Goal: Find specific fact: Find contact information

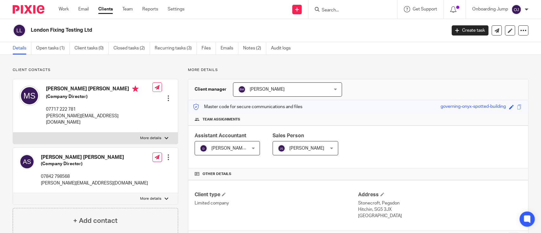
click at [340, 9] on input "Search" at bounding box center [349, 11] width 57 height 6
type input "j & g el"
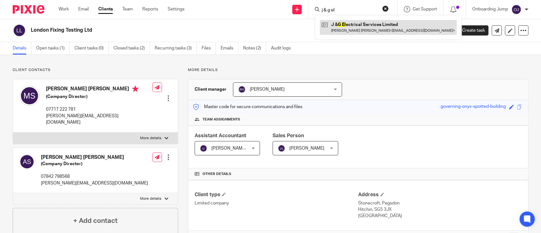
click at [347, 35] on div "J & G El ectrical Services Limited Geoffrey David Turner < enquiries@jandgelect…" at bounding box center [388, 27] width 147 height 25
click at [347, 31] on link at bounding box center [388, 27] width 137 height 15
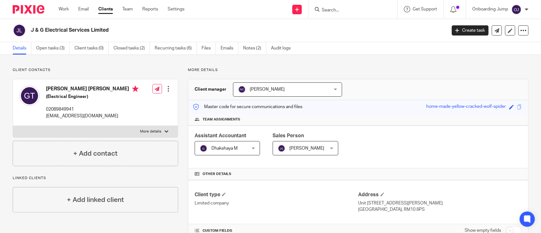
drag, startPoint x: 104, startPoint y: 27, endPoint x: 30, endPoint y: 31, distance: 74.5
click at [30, 31] on div "J & G Electrical Services Limited" at bounding box center [227, 30] width 429 height 13
copy h2 "J & G Electrical Services Limited"
drag, startPoint x: 101, startPoint y: 87, endPoint x: 43, endPoint y: 83, distance: 58.7
click at [43, 83] on div "[PERSON_NAME] [PERSON_NAME] (Electrical Engineer) 02089849941 [EMAIL_ADDRESS][D…" at bounding box center [78, 102] width 119 height 40
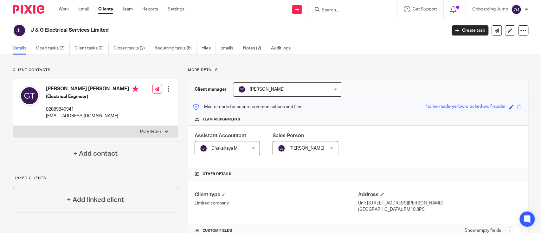
copy h4 "[PERSON_NAME] [PERSON_NAME]"
drag, startPoint x: 131, startPoint y: 114, endPoint x: 44, endPoint y: 118, distance: 86.6
click at [44, 118] on div "[PERSON_NAME] [PERSON_NAME] (Electrical Engineer) 02089849941 [EMAIL_ADDRESS][D…" at bounding box center [95, 102] width 165 height 47
copy div "[EMAIL_ADDRESS][DOMAIN_NAME]"
